Goal: Task Accomplishment & Management: Manage account settings

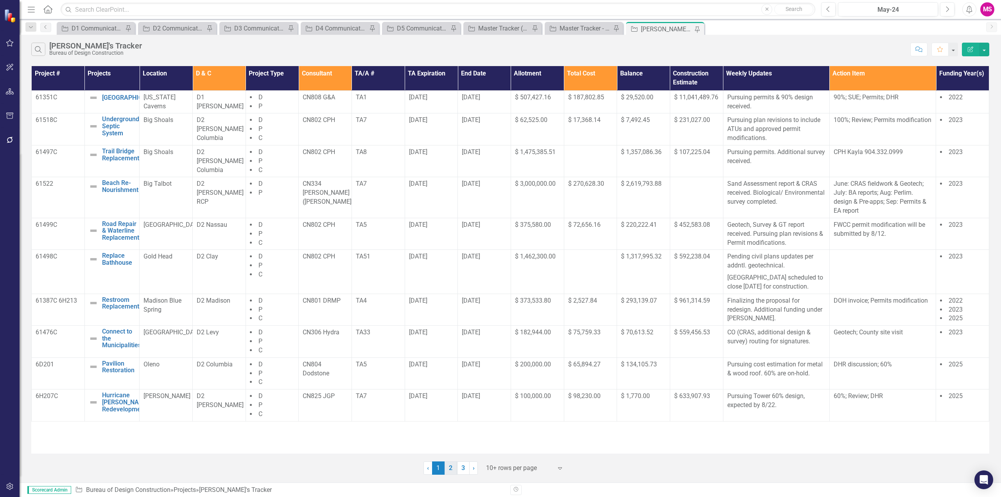
click at [449, 469] on link "2" at bounding box center [450, 467] width 13 height 13
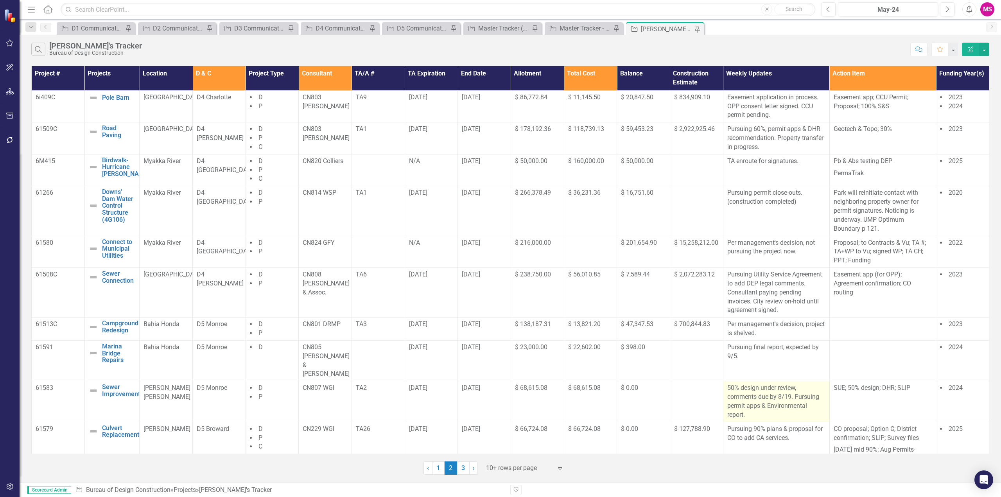
click at [787, 385] on p "50% design under review, comments due by 8/19. Pursuing permit apps & Environme…" at bounding box center [776, 401] width 98 height 36
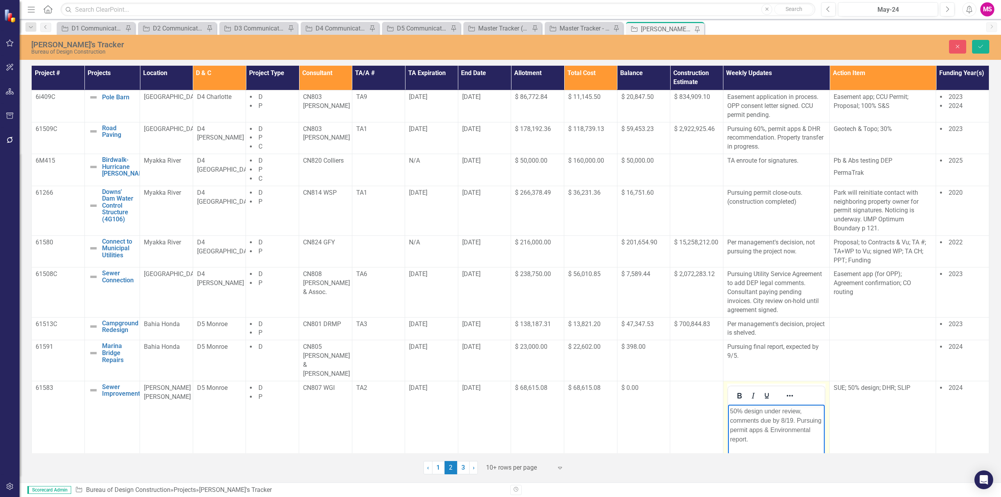
click at [820, 418] on p "50% design under review, comments due by 8/19. Pursuing permit apps & Environme…" at bounding box center [775, 425] width 93 height 38
click at [765, 427] on p "50% design under review, comments due by 8/19. Pursuing permit apps & Environme…" at bounding box center [775, 425] width 93 height 38
click at [745, 437] on p "50% design under review, comments due by 8/19. Pursuing permit apps, Environmen…" at bounding box center [775, 425] width 93 height 38
click at [980, 45] on icon "Save" at bounding box center [980, 46] width 7 height 5
